Goal: Task Accomplishment & Management: Complete application form

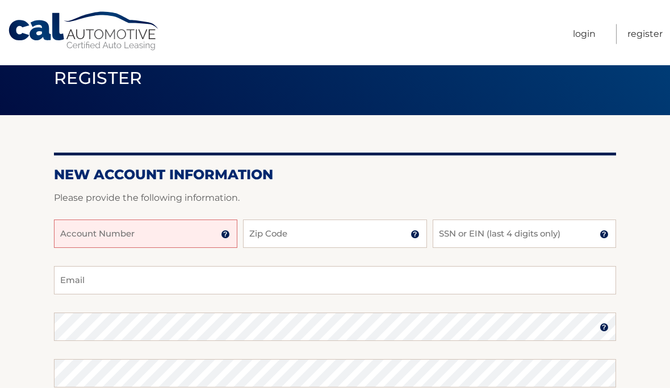
scroll to position [24, 0]
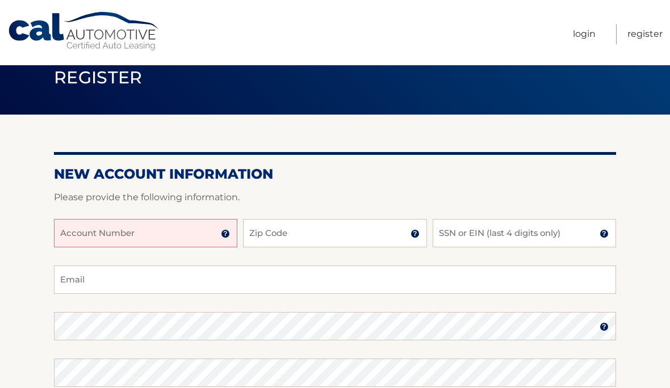
click at [194, 228] on input "Account Number" at bounding box center [145, 233] width 183 height 28
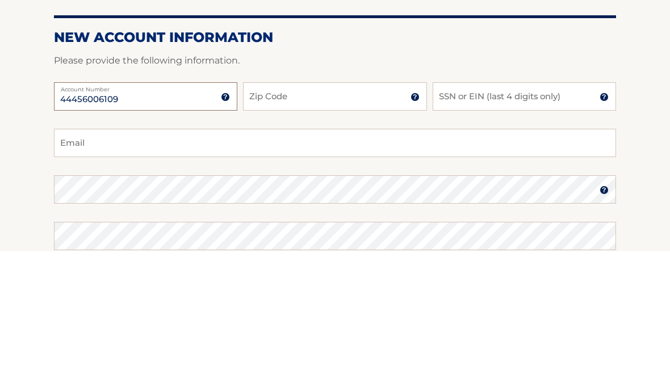
type input "44456006109"
click at [337, 220] on input "Zip Code" at bounding box center [334, 234] width 183 height 28
type input "11758"
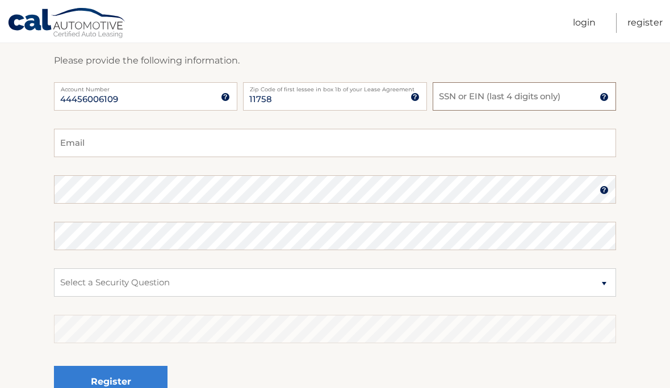
click at [529, 101] on input "SSN or EIN (last 4 digits only)" at bounding box center [524, 96] width 183 height 28
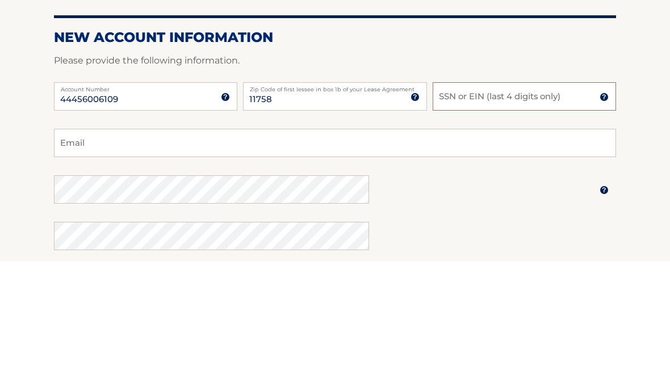
scroll to position [34, 0]
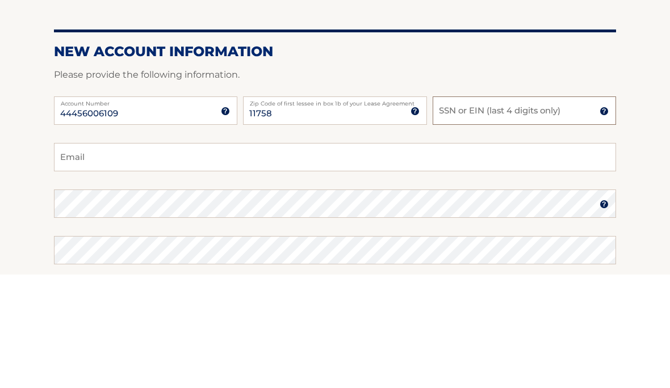
click at [535, 210] on input "SSN or EIN (last 4 digits only)" at bounding box center [524, 224] width 183 height 28
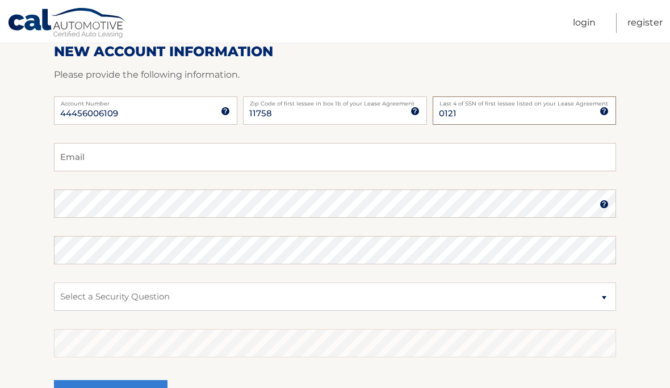
type input "0121"
click at [240, 159] on input "Email" at bounding box center [335, 157] width 562 height 28
type input "silver96hd@aol.com"
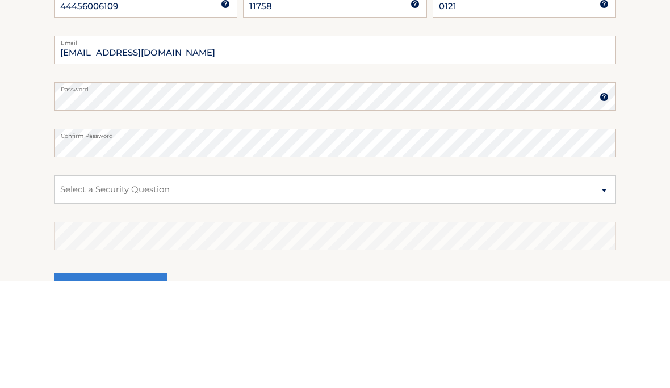
scroll to position [235, 0]
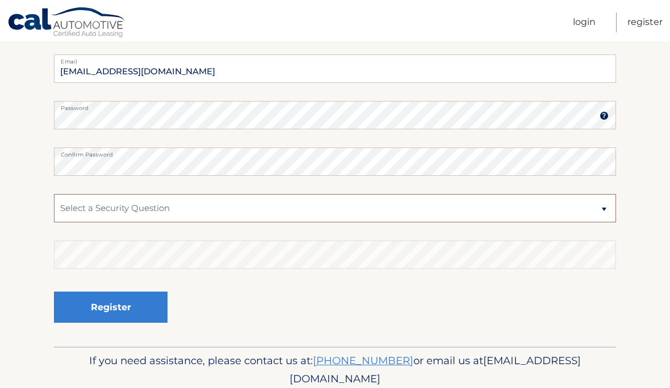
click at [238, 210] on select "Select a Security Question What was the name of your elementary school? What is…" at bounding box center [335, 209] width 562 height 28
select select "4"
click at [143, 309] on button "Register" at bounding box center [111, 307] width 114 height 31
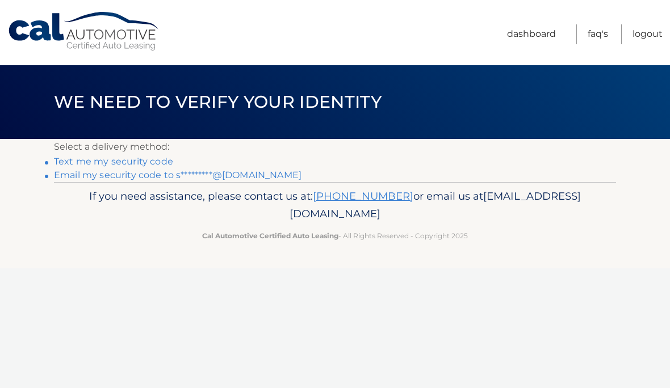
click at [147, 162] on link "Text me my security code" at bounding box center [113, 161] width 119 height 11
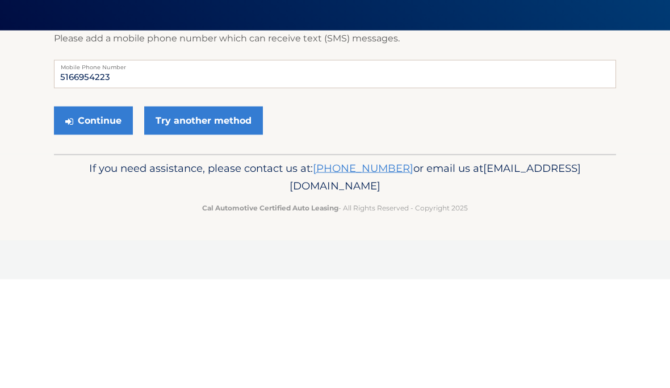
click at [110, 215] on button "Continue" at bounding box center [93, 229] width 79 height 28
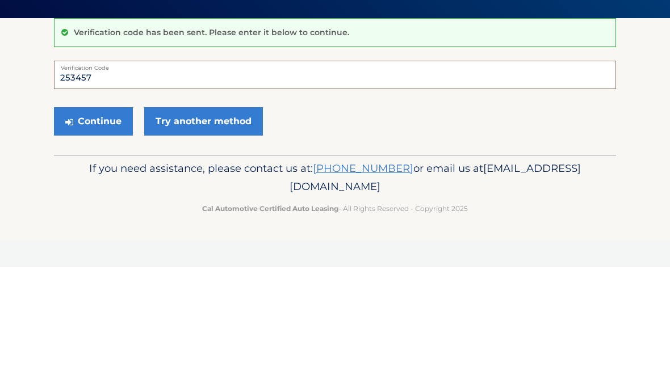
type input "253457"
click at [103, 228] on button "Continue" at bounding box center [93, 242] width 79 height 28
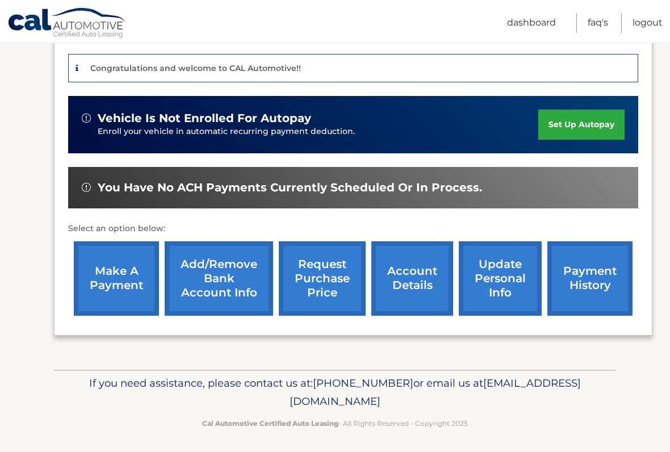
scroll to position [275, 0]
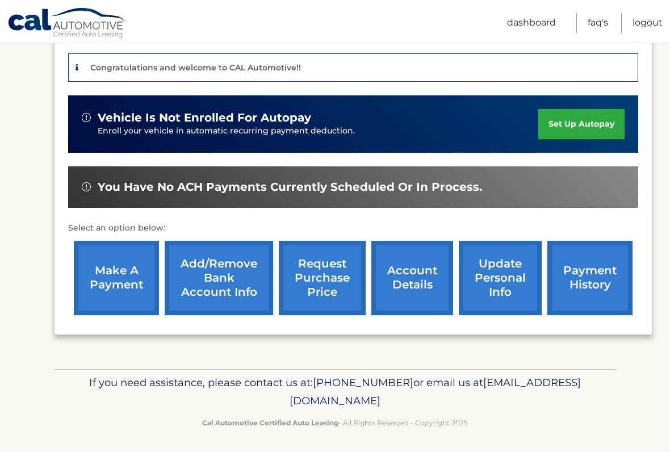
click at [605, 280] on link "payment history" at bounding box center [589, 278] width 85 height 74
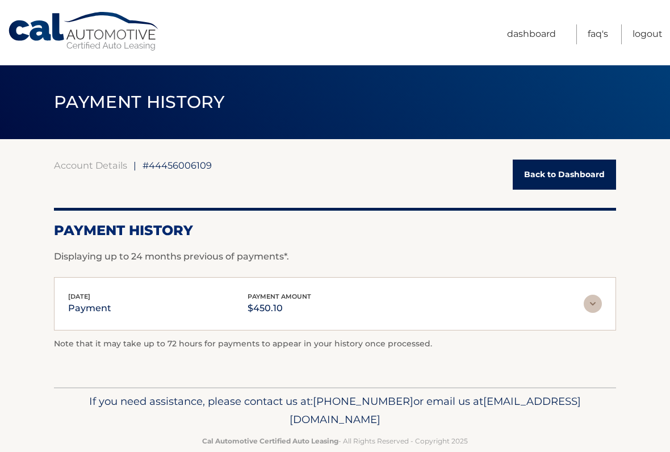
click at [588, 173] on link "Back to Dashboard" at bounding box center [564, 175] width 103 height 30
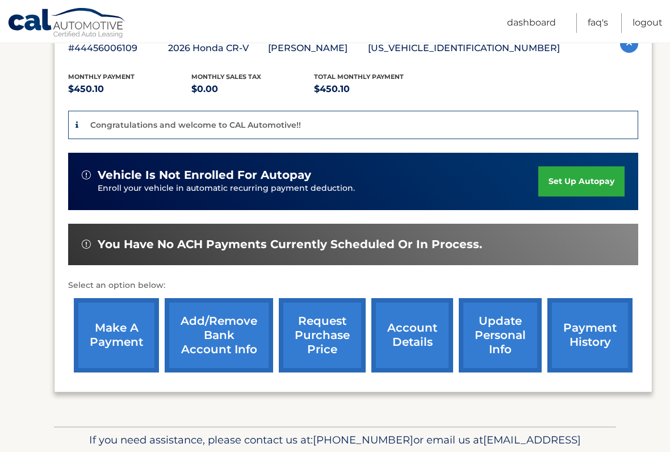
scroll to position [221, 0]
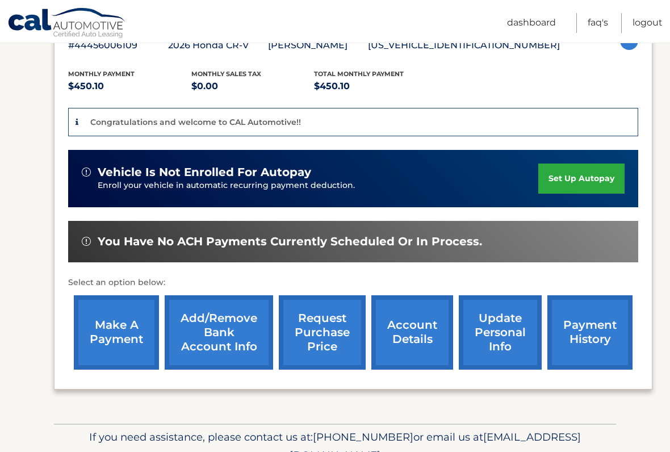
click at [133, 332] on link "make a payment" at bounding box center [116, 332] width 85 height 74
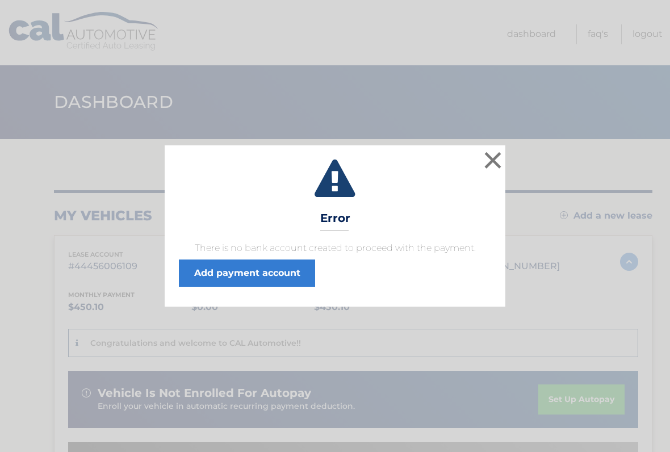
click at [297, 277] on link "Add payment account" at bounding box center [247, 273] width 136 height 27
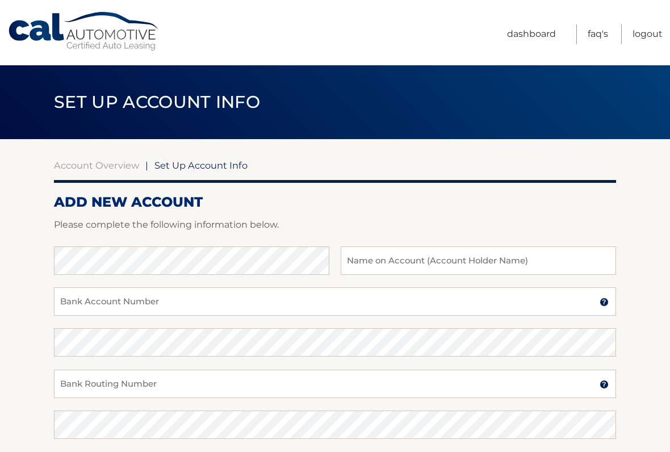
click at [531, 37] on link "Dashboard" at bounding box center [531, 34] width 49 height 20
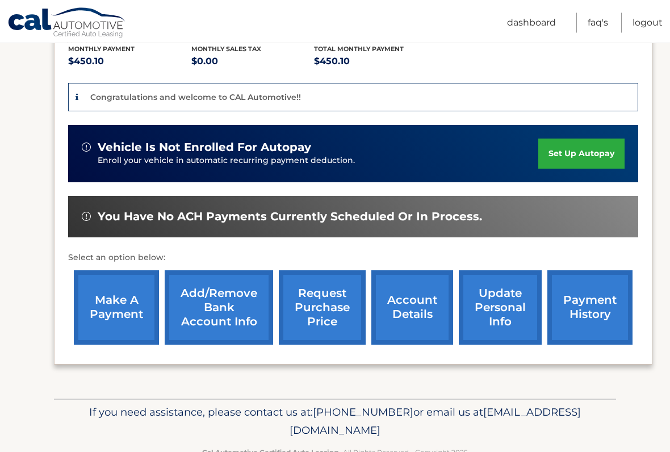
scroll to position [246, 0]
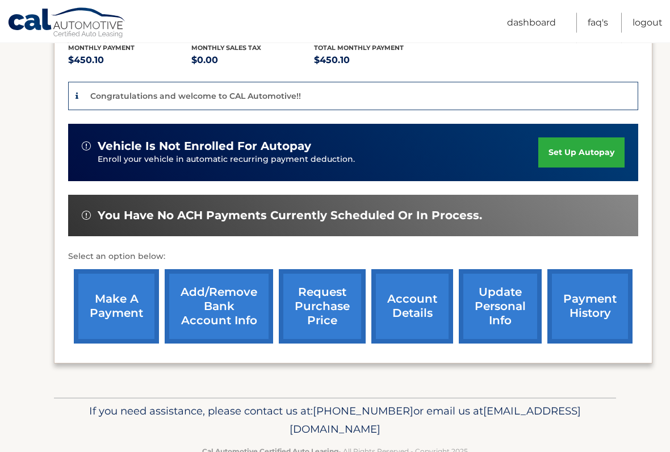
click at [330, 310] on link "request purchase price" at bounding box center [322, 307] width 87 height 74
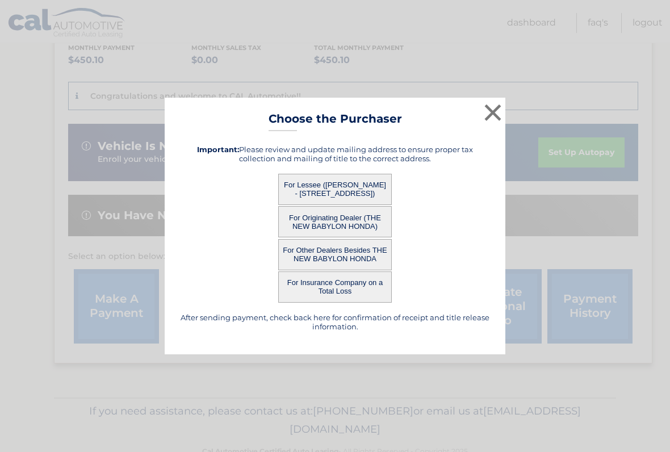
click at [497, 110] on button "×" at bounding box center [493, 112] width 23 height 23
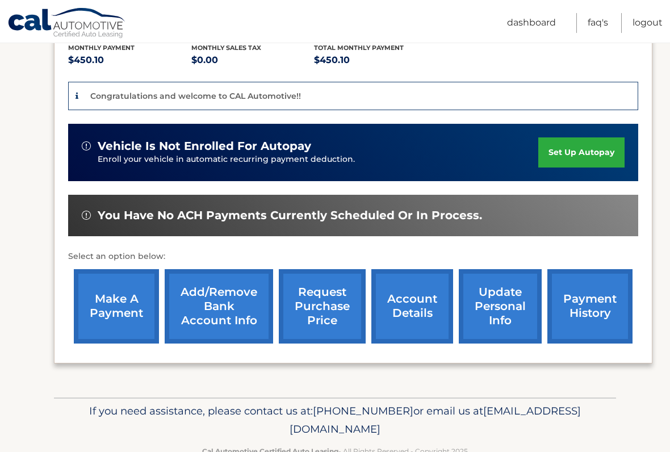
click at [416, 307] on link "account details" at bounding box center [412, 306] width 82 height 74
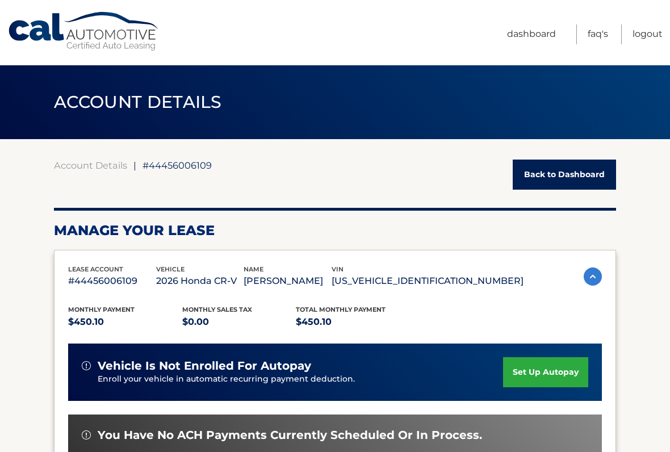
click at [585, 177] on link "Back to Dashboard" at bounding box center [564, 175] width 103 height 30
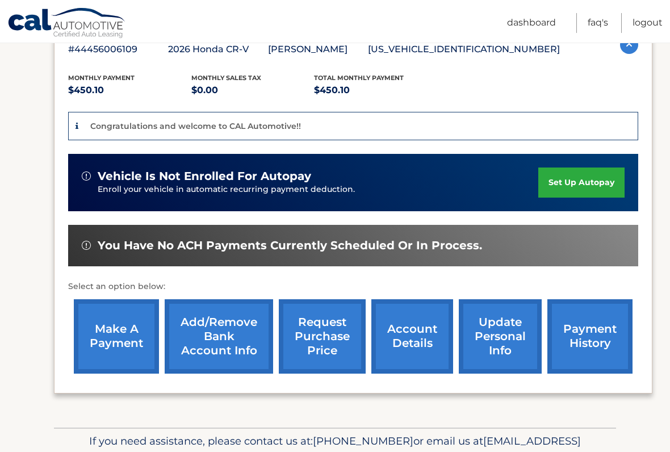
scroll to position [275, 0]
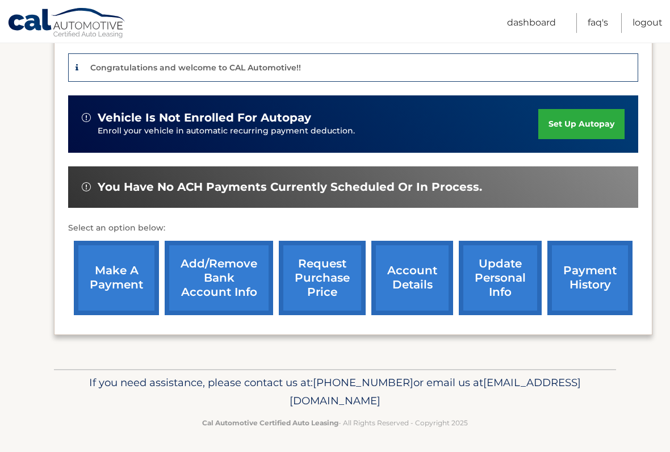
click at [235, 278] on link "Add/Remove bank account info" at bounding box center [219, 278] width 108 height 74
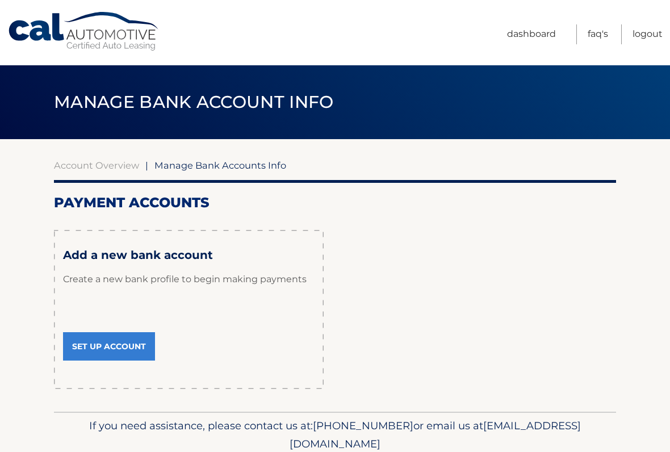
click at [133, 341] on link "Set Up Account" at bounding box center [109, 346] width 92 height 28
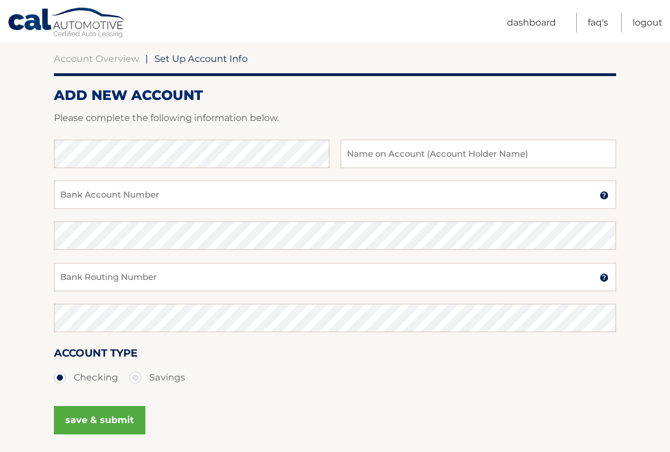
scroll to position [99, 0]
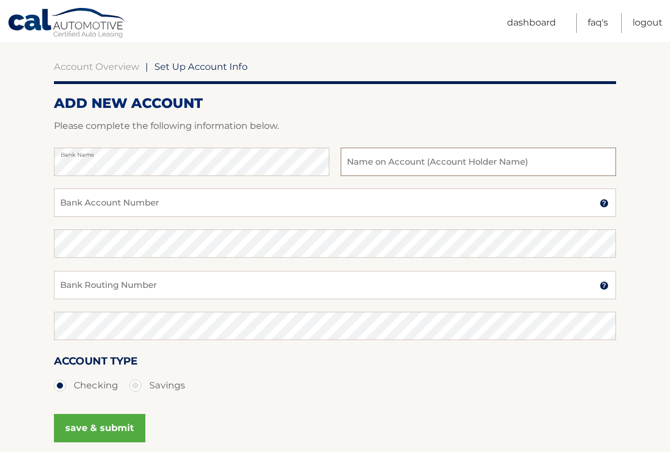
click at [512, 161] on input "text" at bounding box center [478, 162] width 275 height 28
type input "Louie Cimino"
click at [201, 204] on input "Bank Account Number" at bounding box center [335, 203] width 562 height 28
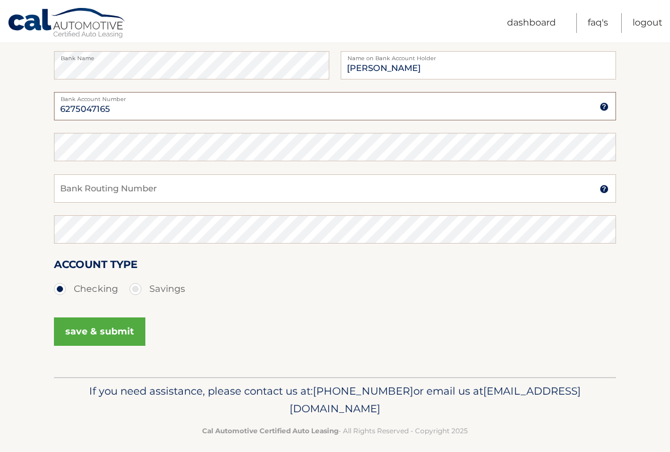
type input "6275047165"
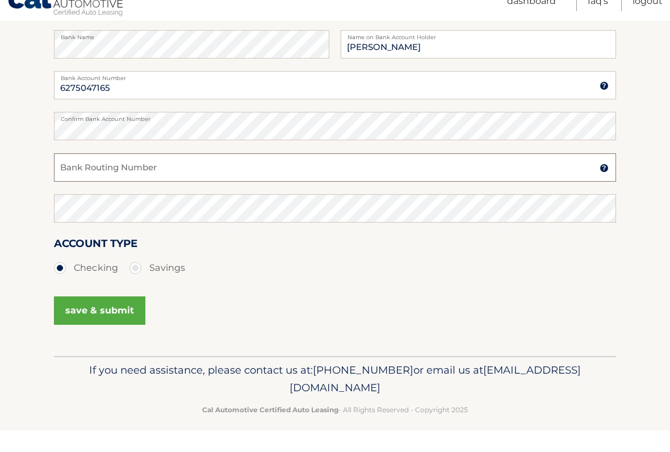
click at [200, 191] on input "Bank Routing Number" at bounding box center [335, 189] width 562 height 28
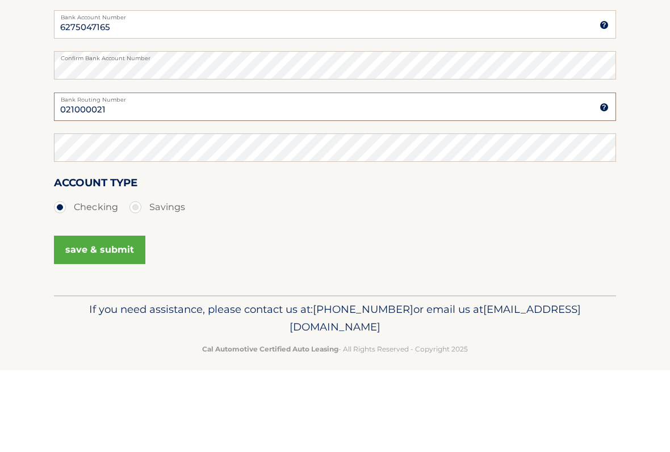
type input "021000021"
click at [107, 308] on button "save & submit" at bounding box center [99, 322] width 91 height 28
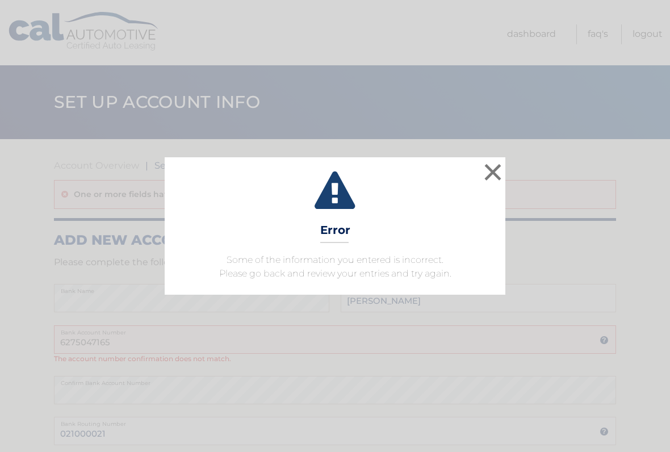
click at [499, 175] on button "×" at bounding box center [493, 172] width 23 height 23
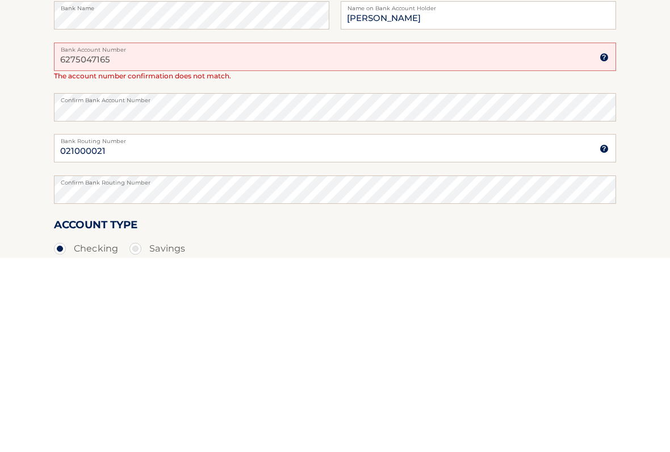
scroll to position [252, 0]
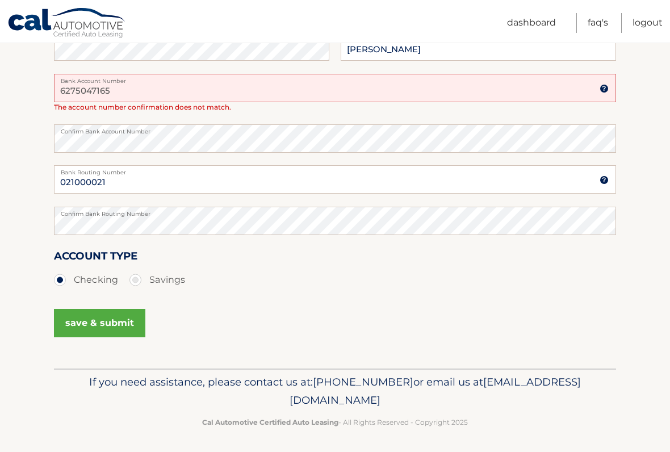
click at [124, 318] on button "save & submit" at bounding box center [99, 323] width 91 height 28
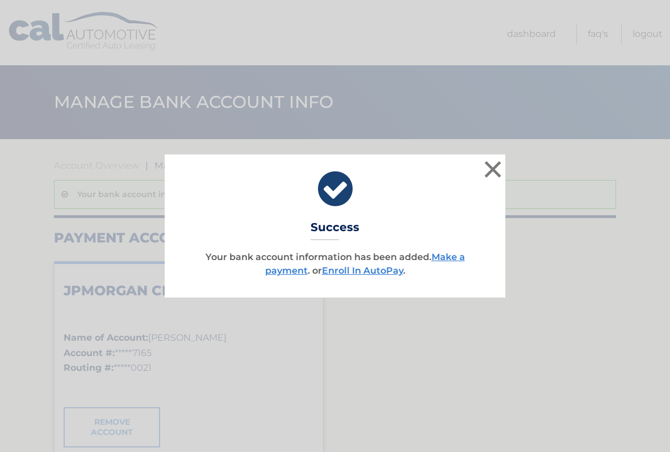
click at [118, 319] on div "× Success Your bank account information has been added. Make a payment . or Enr…" at bounding box center [335, 226] width 670 height 452
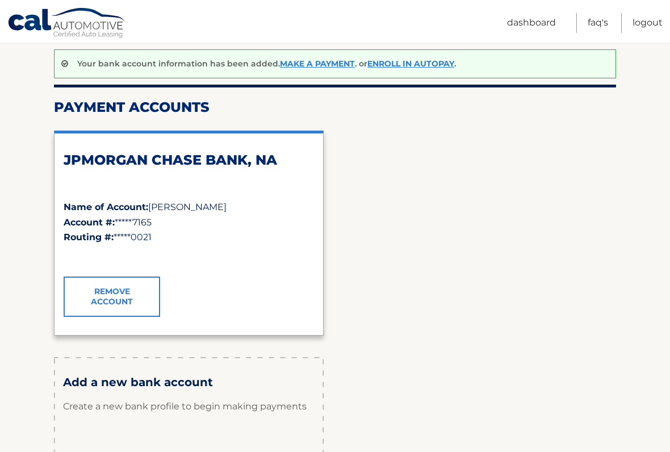
scroll to position [129, 0]
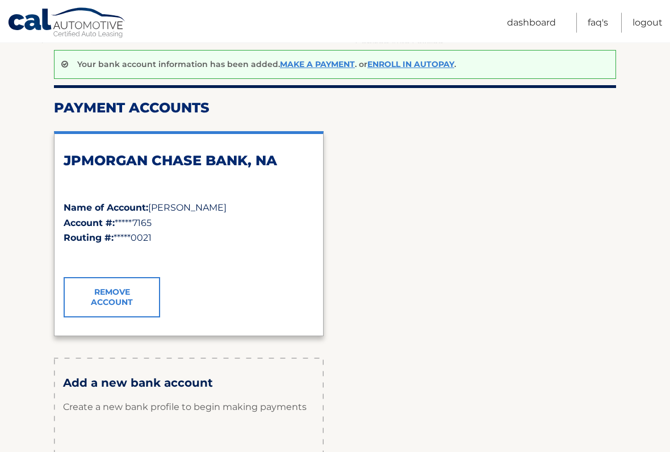
click at [322, 61] on link "Make a payment" at bounding box center [317, 65] width 75 height 10
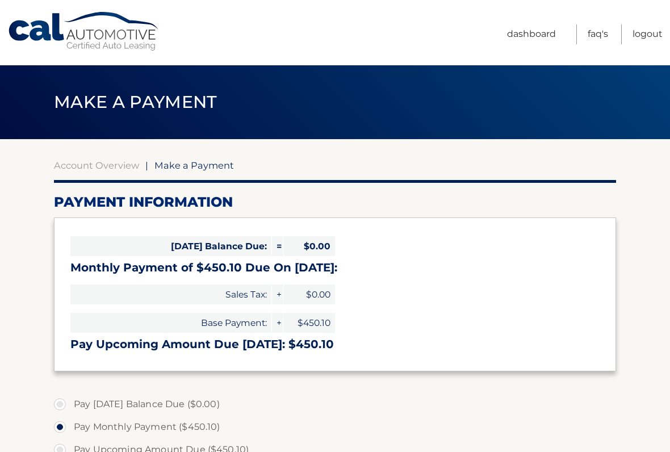
select select "ZjZlMDUwZDAtNWVjZi00NDEyLWEyOTQtMzBlYzEzZmRhZjg3"
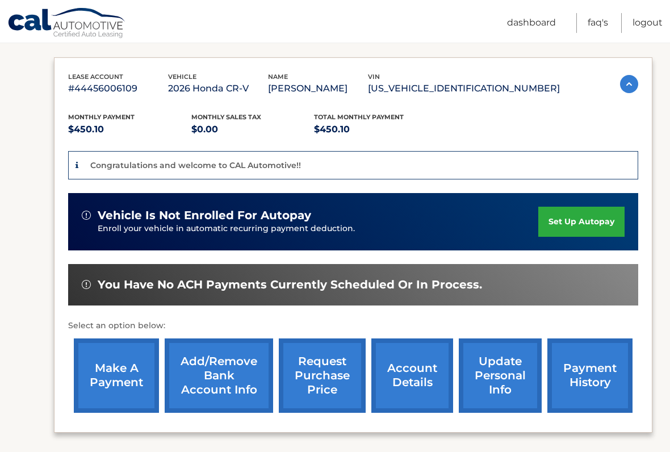
scroll to position [179, 0]
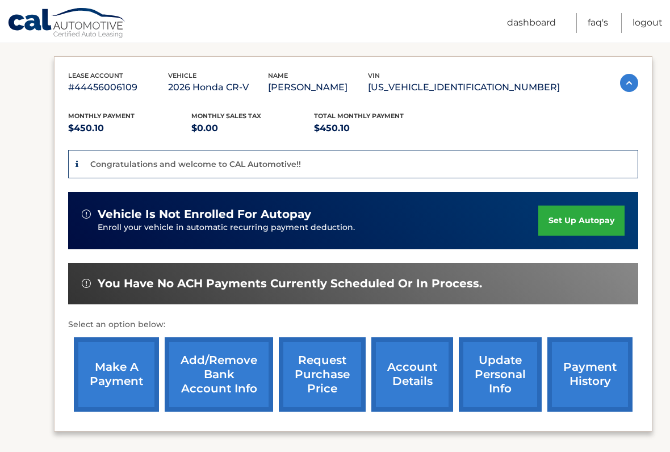
click at [127, 365] on link "make a payment" at bounding box center [116, 374] width 85 height 74
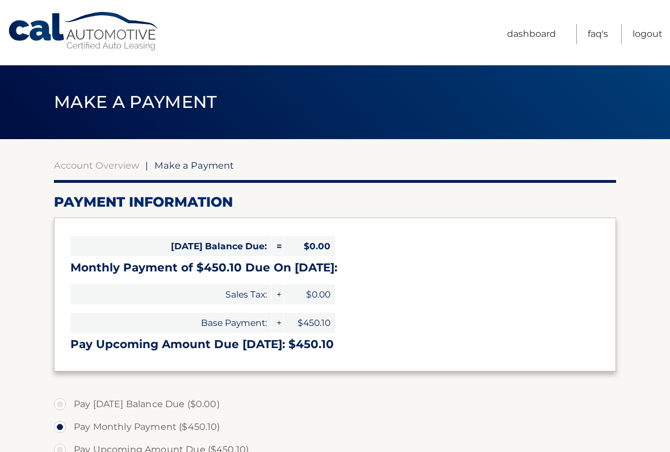
select select "ZjZlMDUwZDAtNWVjZi00NDEyLWEyOTQtMzBlYzEzZmRhZjg3"
